Goal: Task Accomplishment & Management: Complete application form

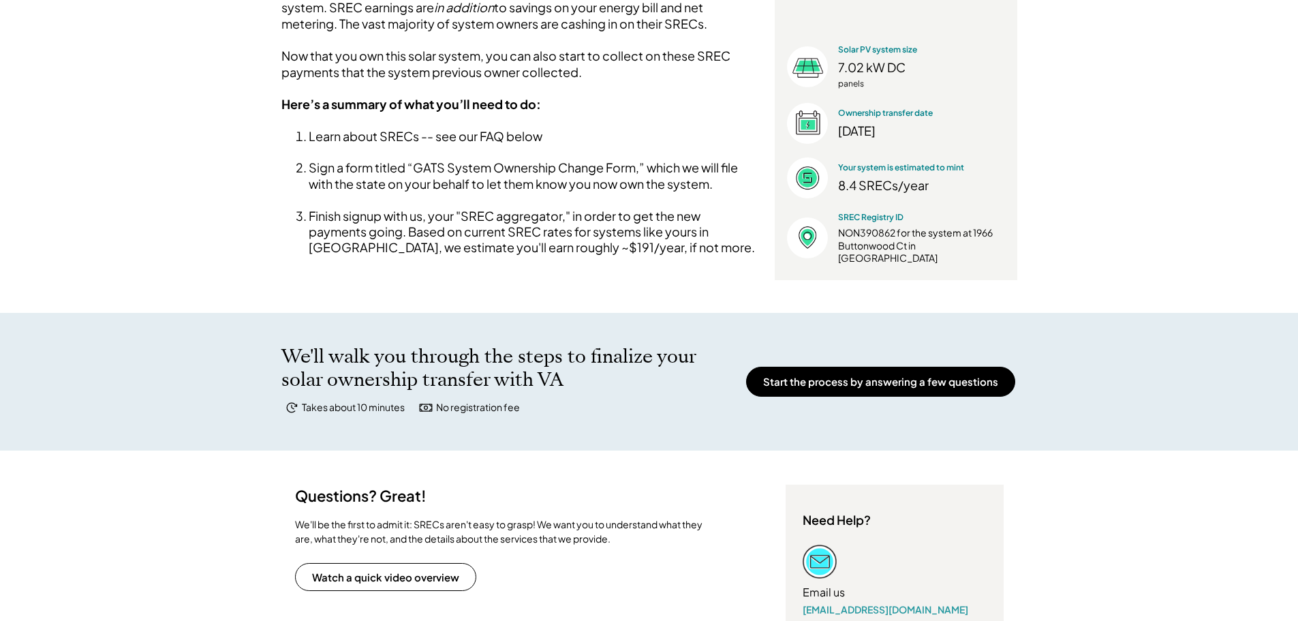
scroll to position [225, 0]
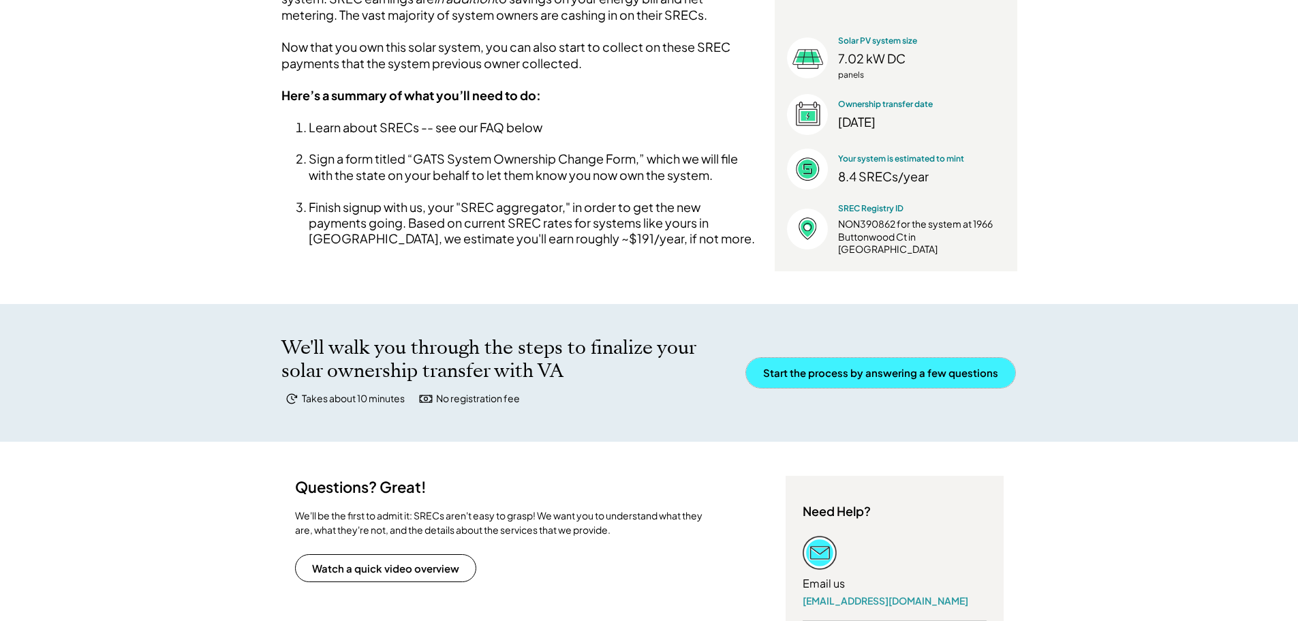
click at [884, 381] on button "Start the process by answering a few questions" at bounding box center [880, 373] width 269 height 30
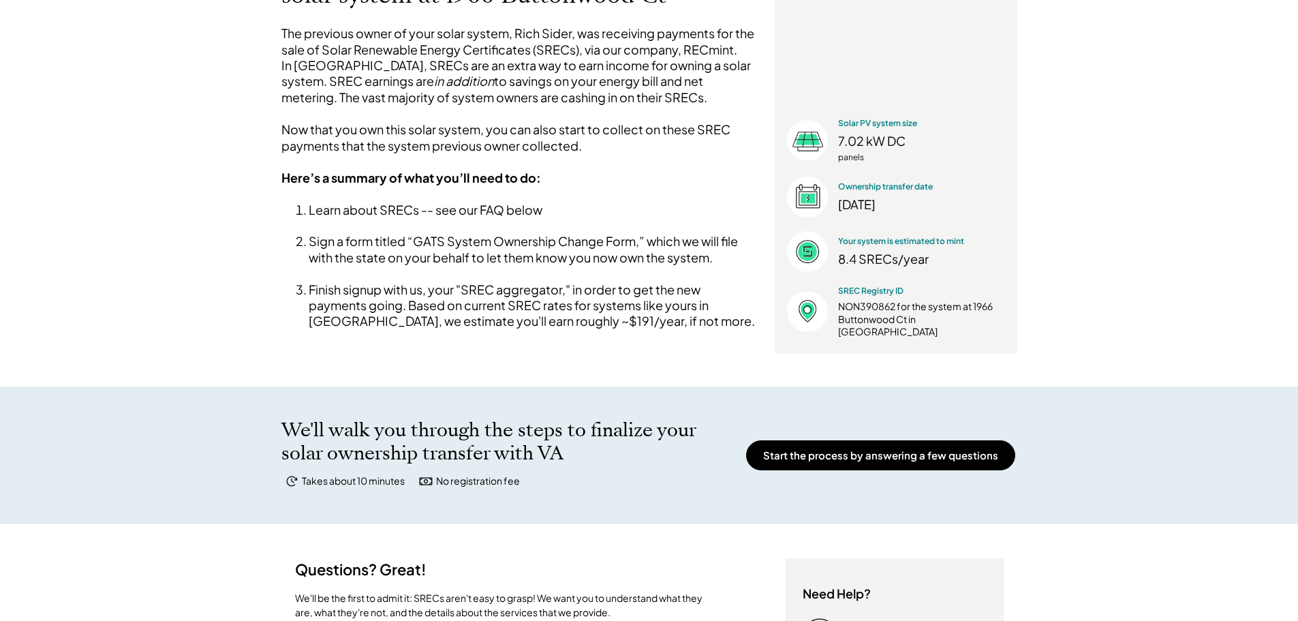
scroll to position [138, 0]
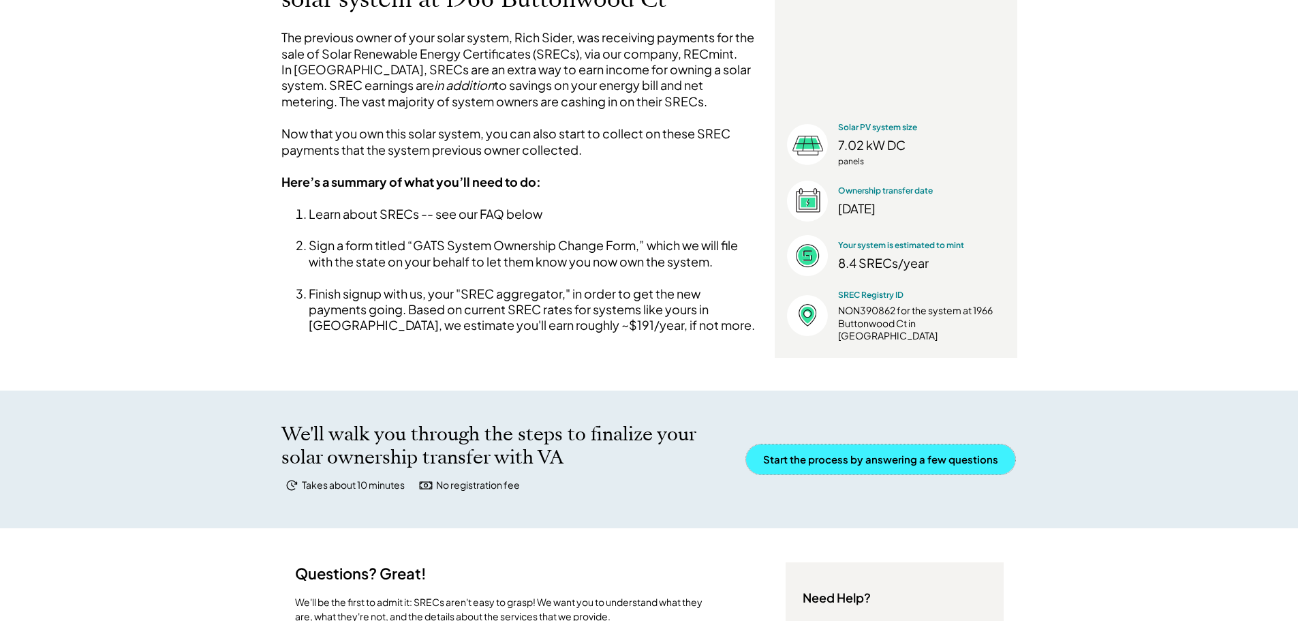
click at [842, 468] on button "Start the process by answering a few questions" at bounding box center [880, 459] width 269 height 30
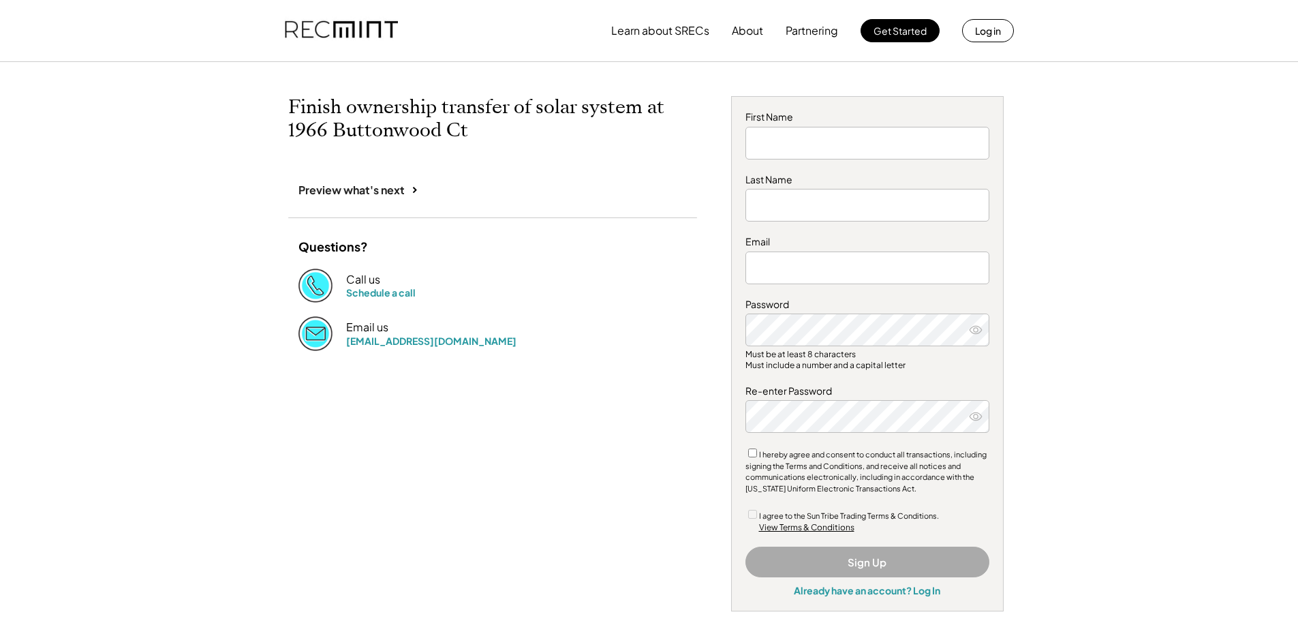
click at [800, 147] on input "input" at bounding box center [868, 143] width 244 height 33
type input "***"
click at [766, 205] on input "input" at bounding box center [868, 205] width 244 height 33
type input "*********"
click at [752, 263] on input "email" at bounding box center [868, 268] width 244 height 33
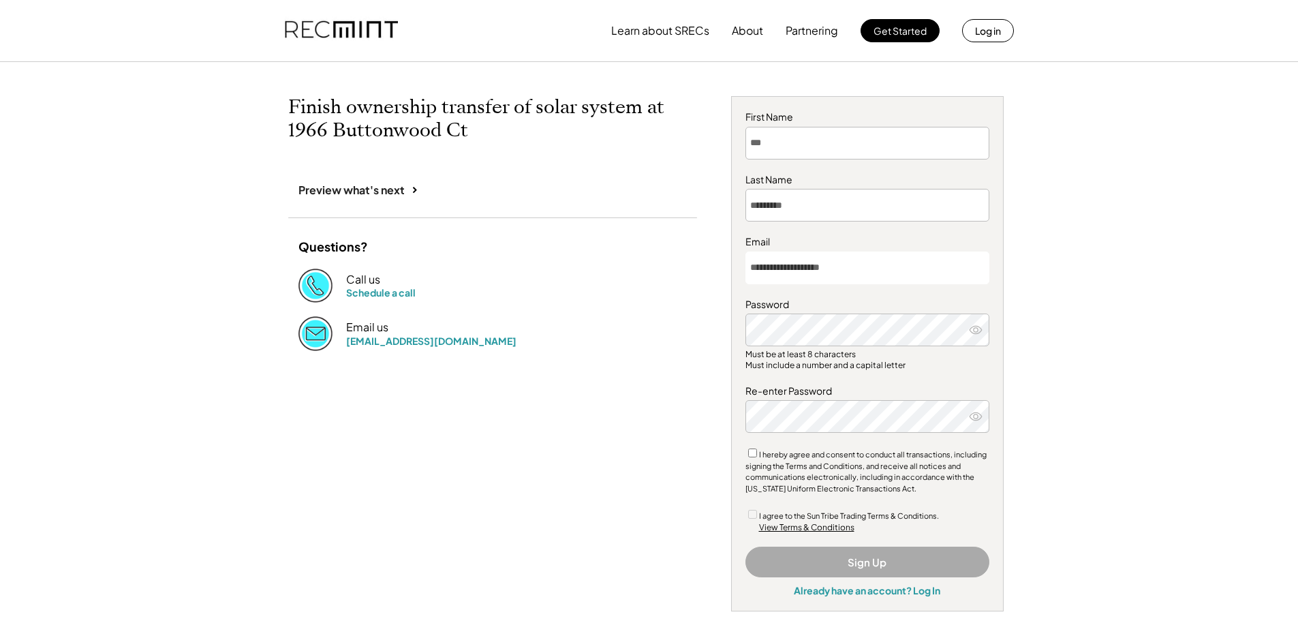
type input "**********"
click at [825, 564] on button "Sign Up" at bounding box center [868, 562] width 244 height 31
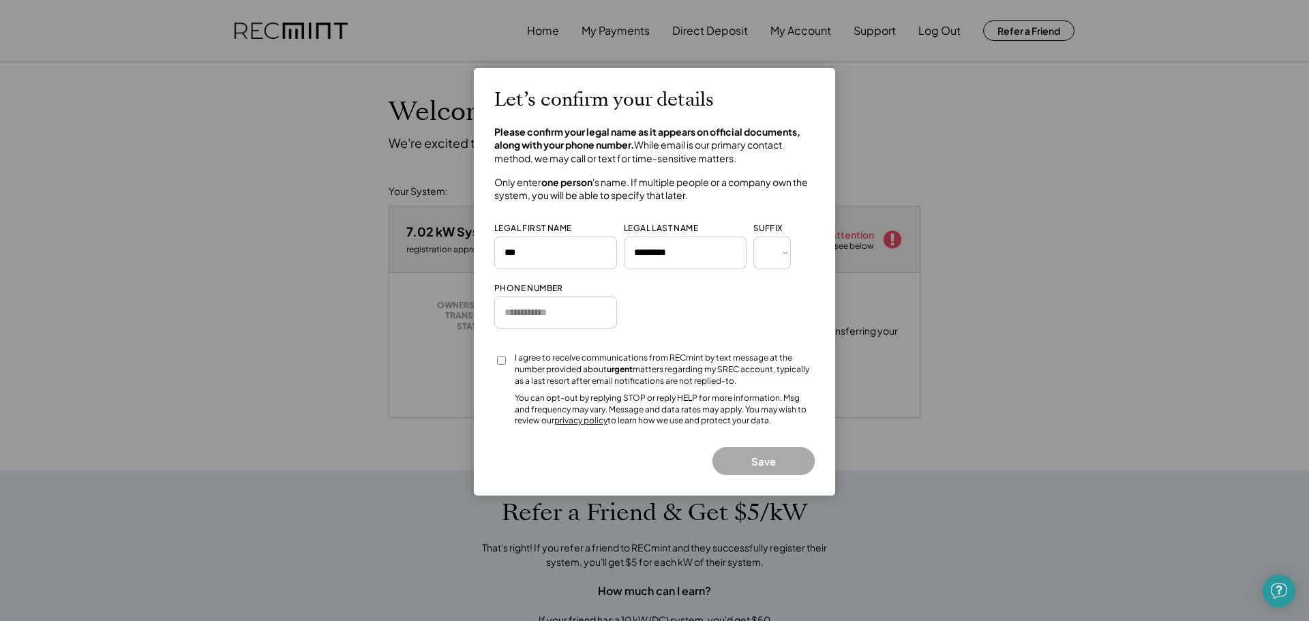
click at [785, 256] on select "*** *** * ** *** ** * ** *** **** ** *" at bounding box center [771, 253] width 37 height 33
click at [801, 252] on div "Let’s confirm your details Please confirm your legal name as it appears on offi…" at bounding box center [654, 282] width 320 height 386
click at [528, 318] on input "input" at bounding box center [555, 312] width 123 height 33
type input "**********"
click at [760, 461] on button "Save" at bounding box center [763, 461] width 102 height 28
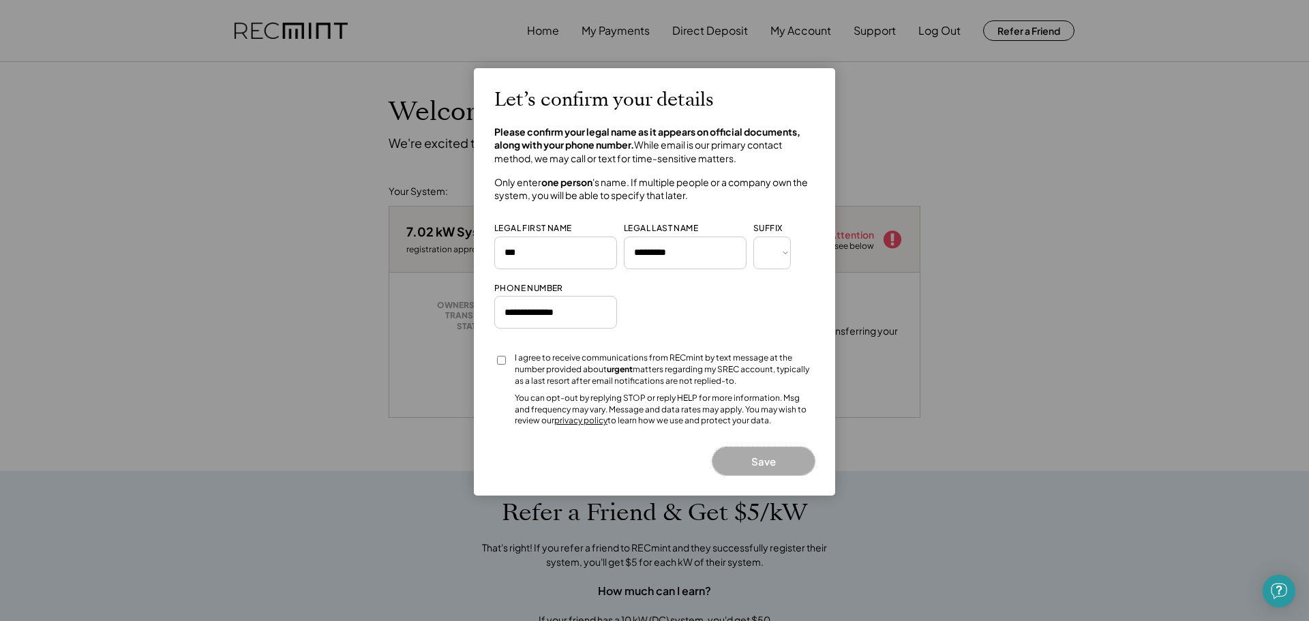
click at [735, 463] on button "Save" at bounding box center [763, 461] width 102 height 28
click at [757, 462] on button "Save" at bounding box center [763, 461] width 102 height 28
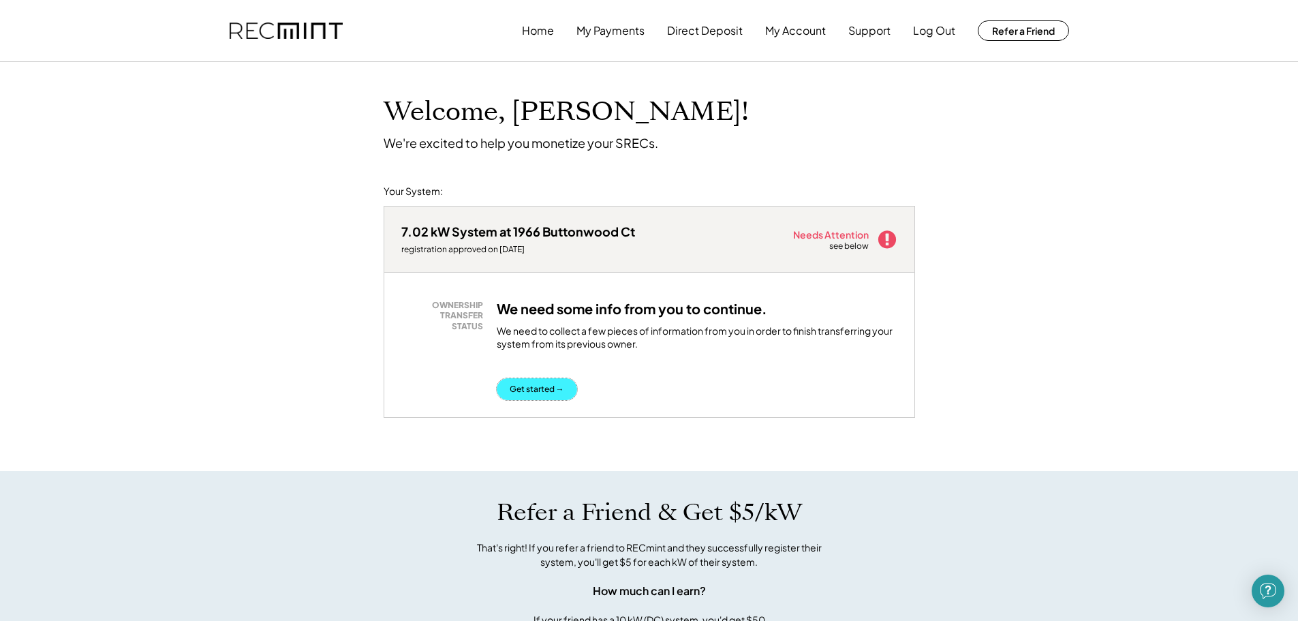
click at [541, 389] on button "Get started →" at bounding box center [537, 389] width 80 height 22
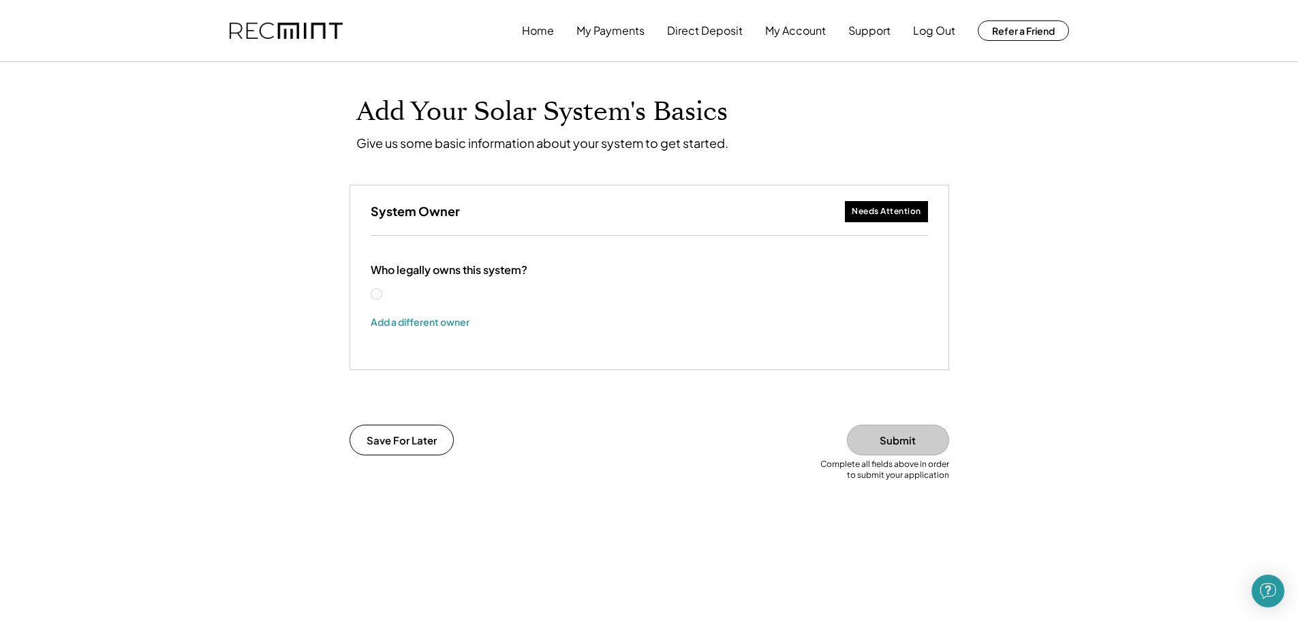
click at [384, 293] on label "[PERSON_NAME]" at bounding box center [445, 295] width 123 height 10
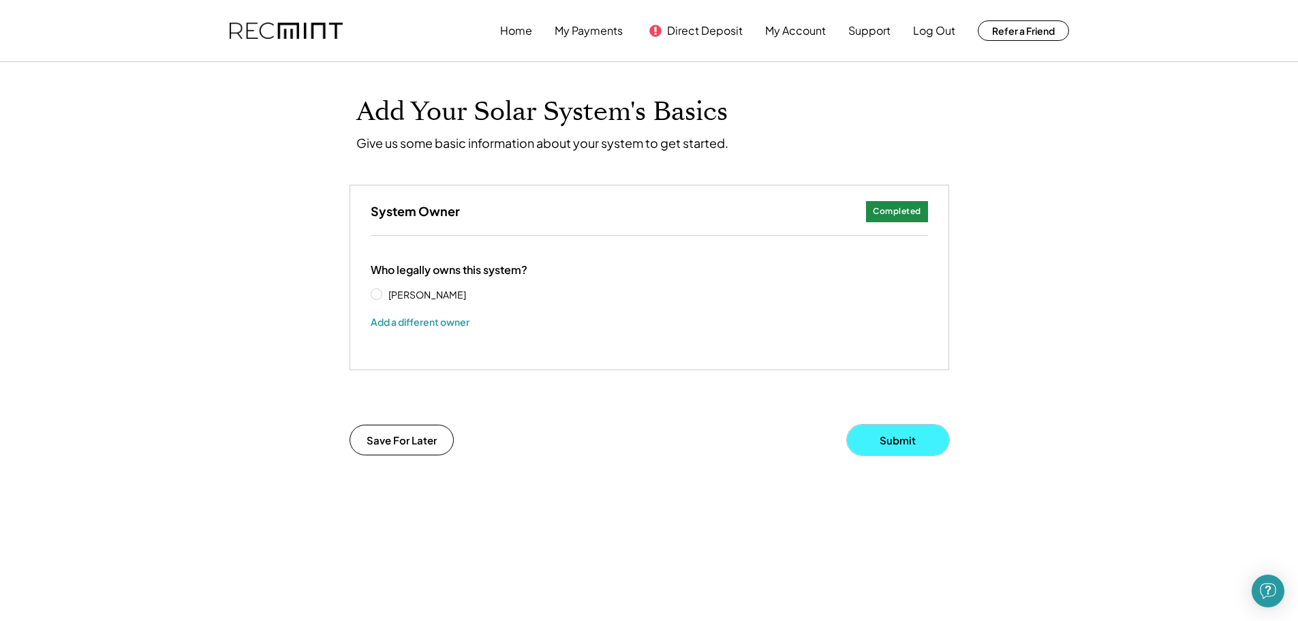
click at [885, 444] on button "Submit" at bounding box center [898, 440] width 102 height 31
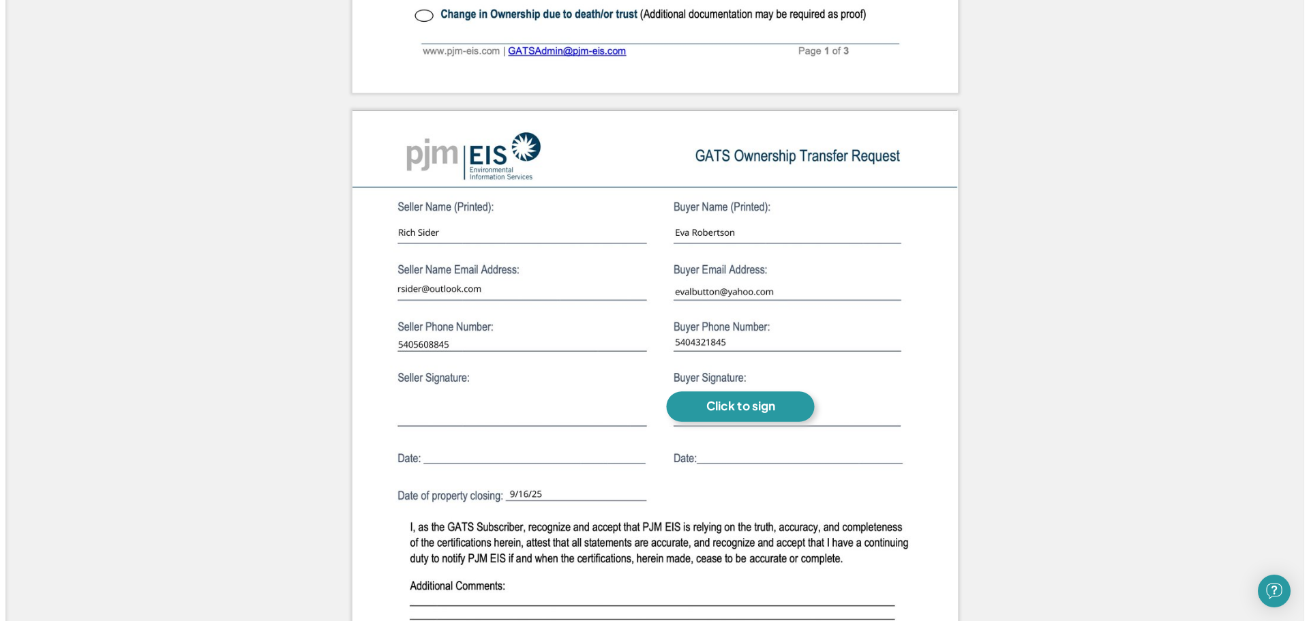
scroll to position [907, 0]
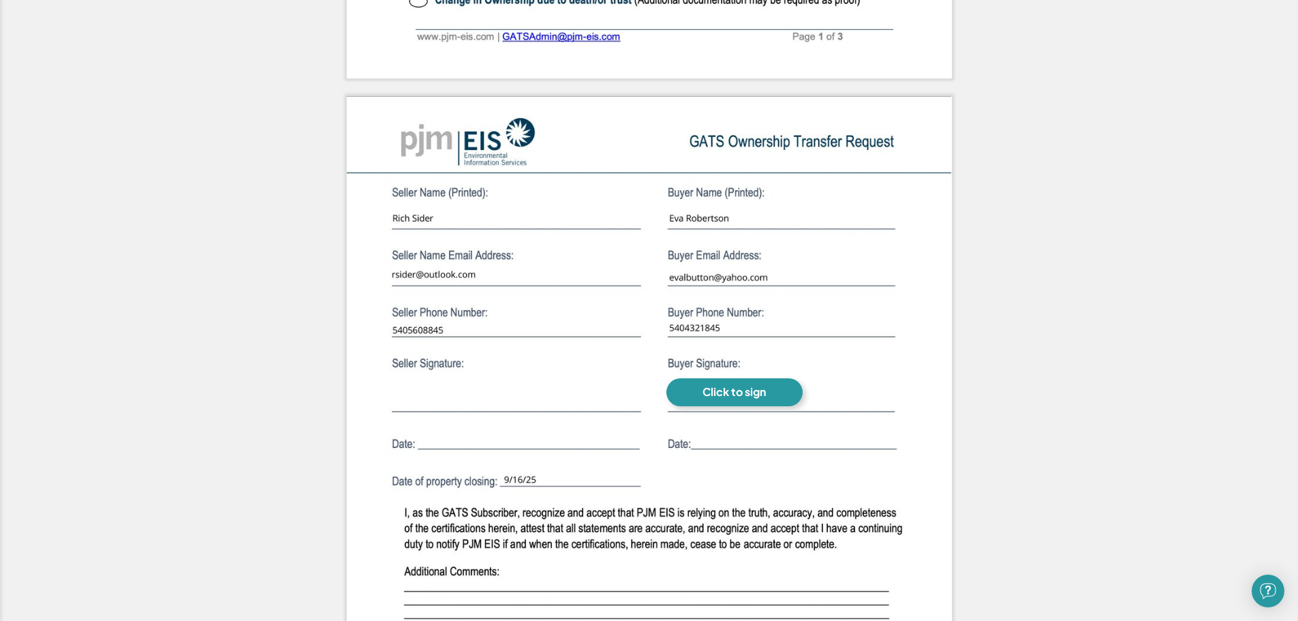
click at [746, 394] on div "Click to sign" at bounding box center [734, 392] width 63 height 14
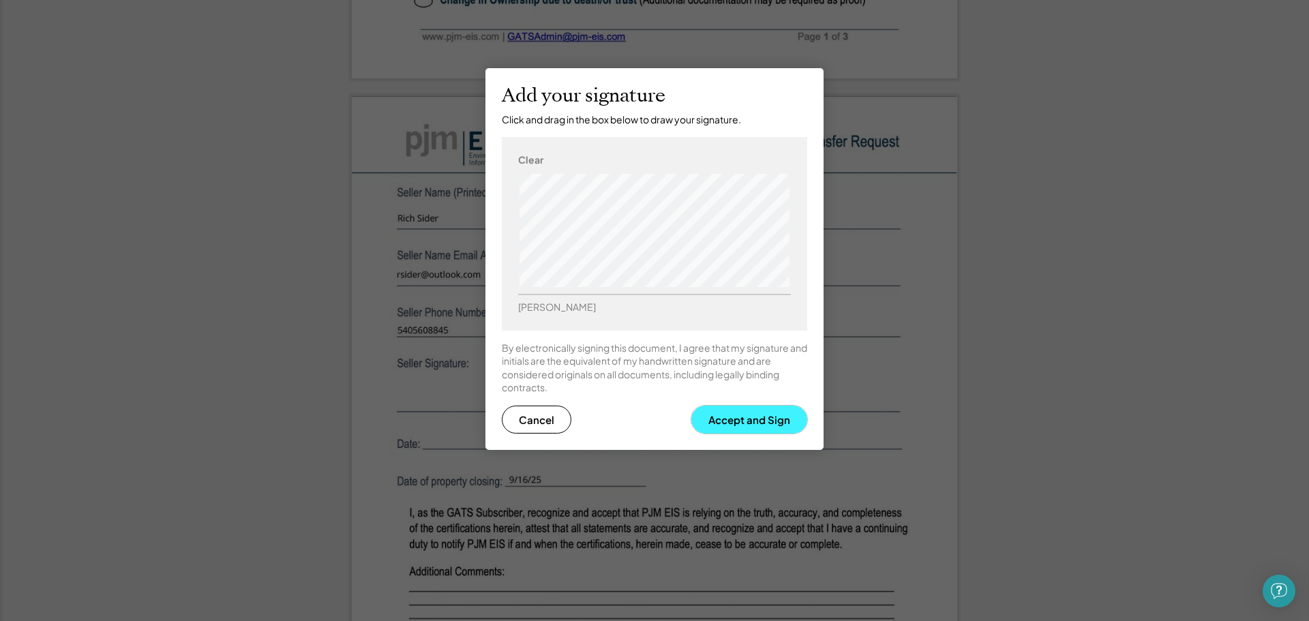
click at [758, 425] on button "Accept and Sign" at bounding box center [749, 420] width 116 height 28
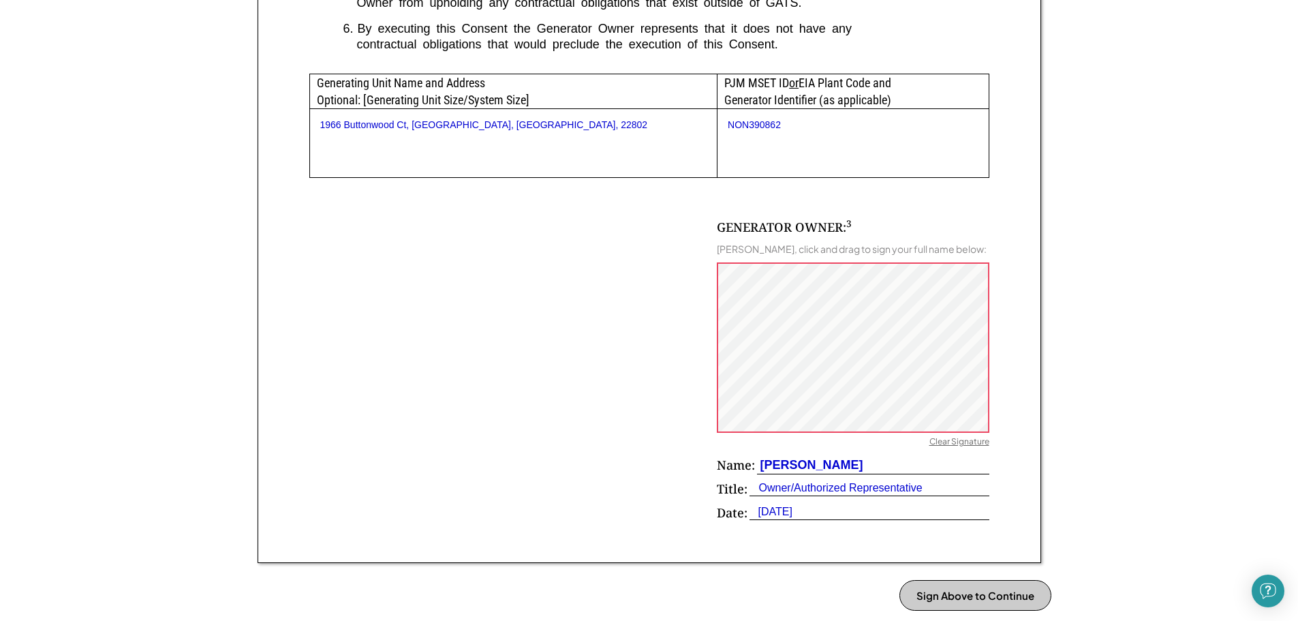
scroll to position [710, 0]
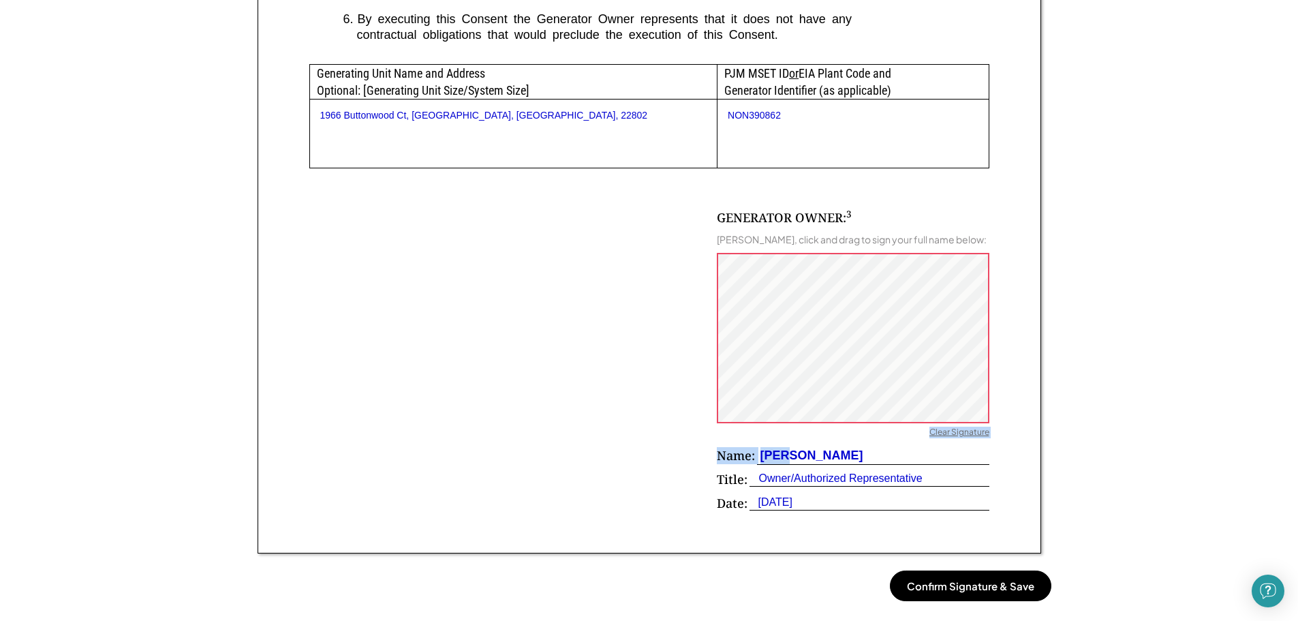
click at [806, 358] on div "GENERATOR OWNER: 3 [PERSON_NAME], click and drag to sign your full name below: …" at bounding box center [853, 363] width 273 height 309
click at [834, 447] on div "[PERSON_NAME]" at bounding box center [810, 455] width 106 height 17
click at [962, 586] on button "Confirm Signature & Save" at bounding box center [971, 586] width 162 height 31
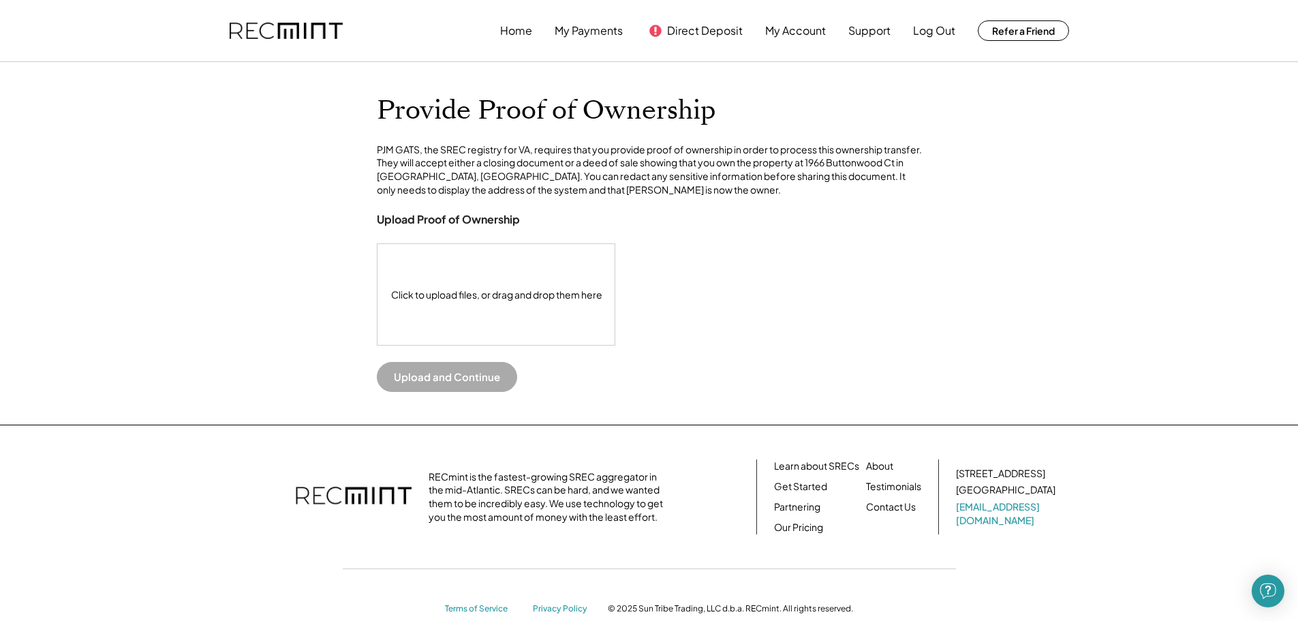
click at [425, 392] on button "Upload and Continue" at bounding box center [447, 377] width 140 height 30
click at [446, 392] on button "Upload and Continue" at bounding box center [447, 377] width 140 height 30
click at [439, 392] on button "Upload and Continue" at bounding box center [447, 377] width 140 height 30
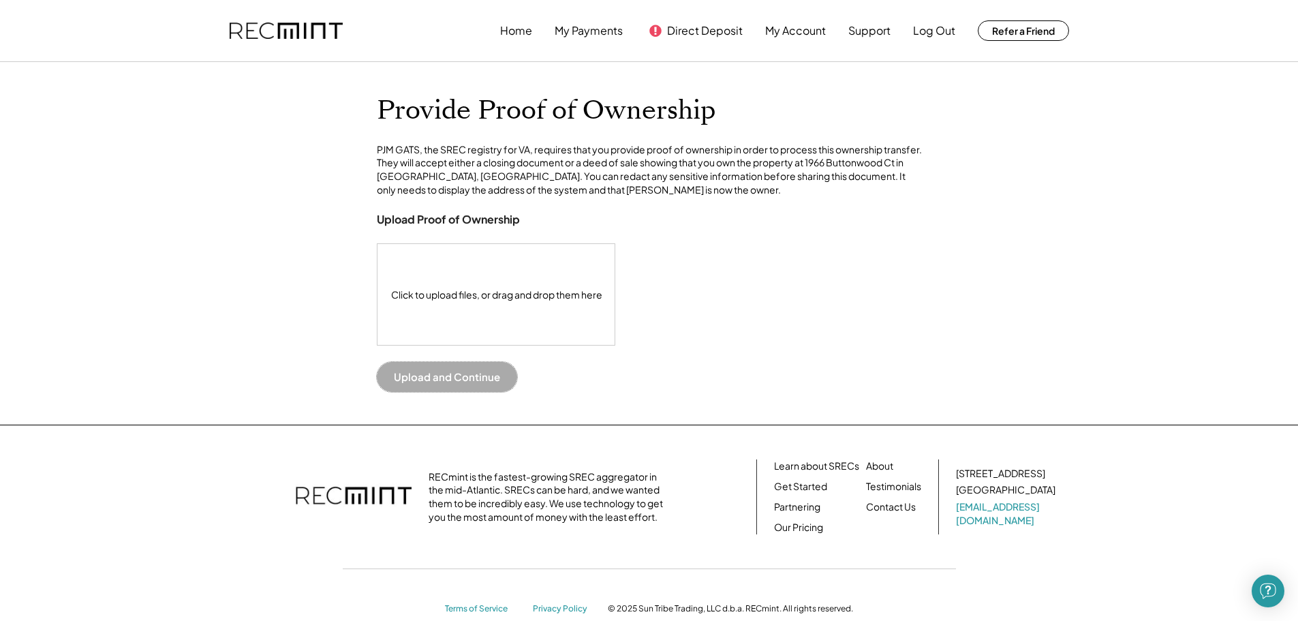
click at [449, 314] on div "Click to upload files, or drag and drop them here" at bounding box center [497, 294] width 239 height 101
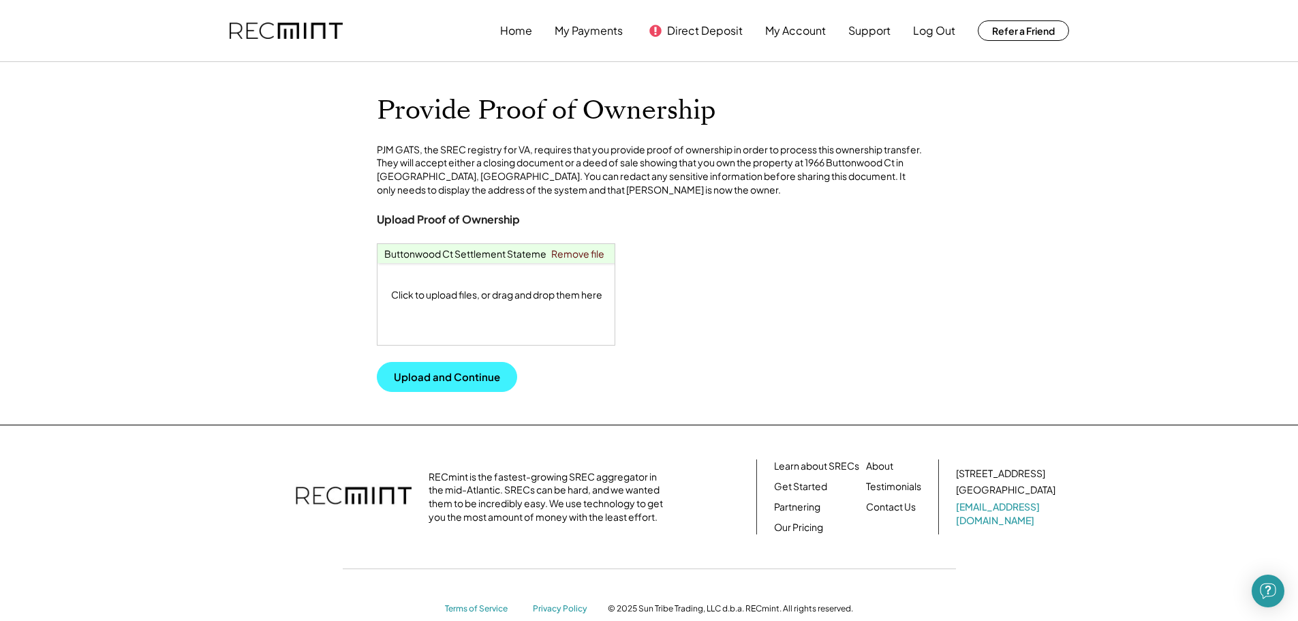
click at [470, 392] on button "Upload and Continue" at bounding box center [447, 377] width 140 height 30
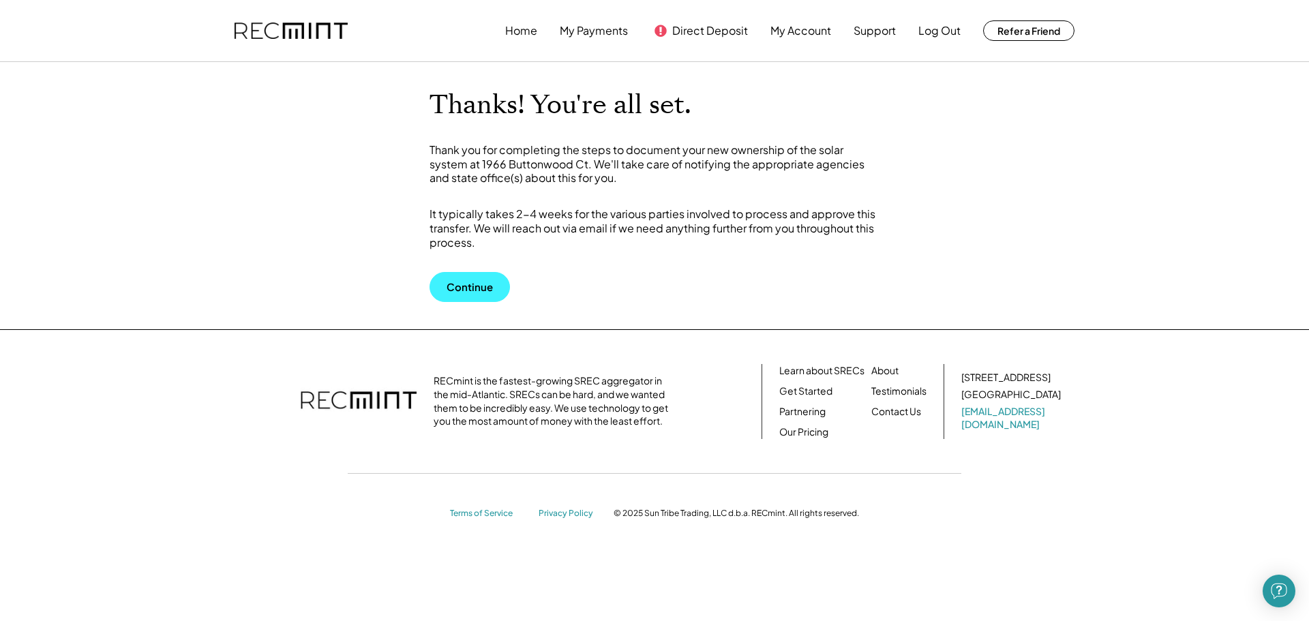
click at [467, 287] on button "Continue" at bounding box center [469, 287] width 80 height 30
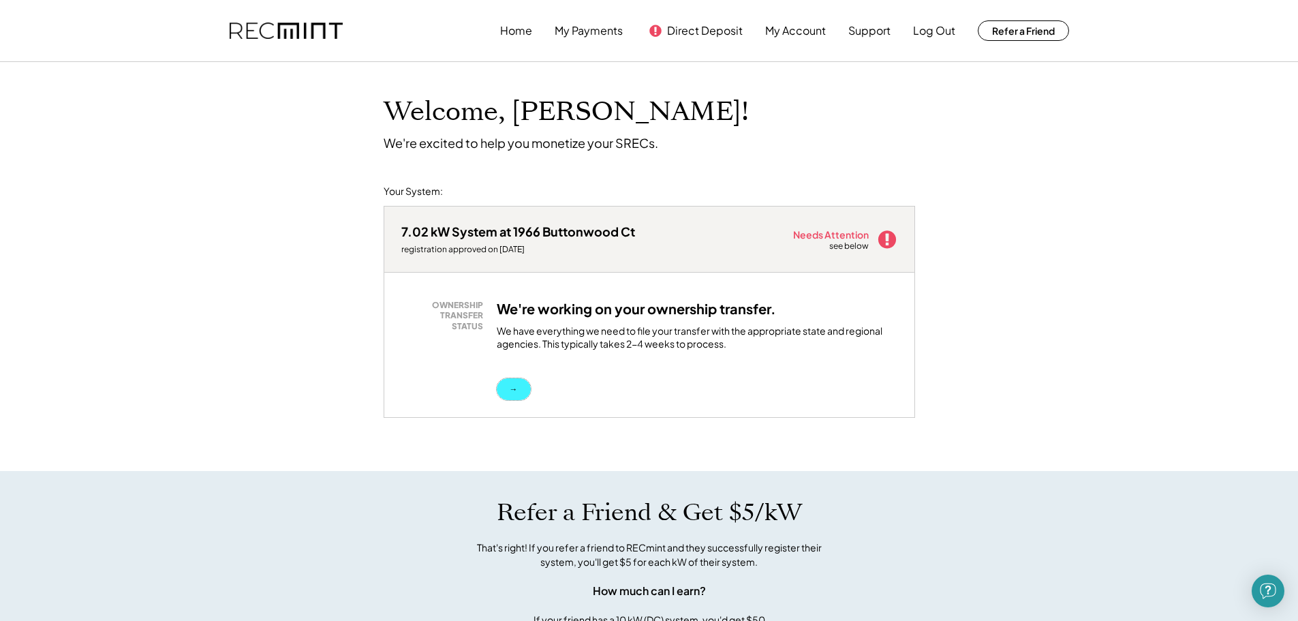
click at [510, 392] on button "→" at bounding box center [514, 389] width 34 height 22
click at [509, 386] on button "→" at bounding box center [514, 389] width 34 height 22
click at [884, 240] on use at bounding box center [887, 239] width 18 height 18
